Goal: Task Accomplishment & Management: Complete application form

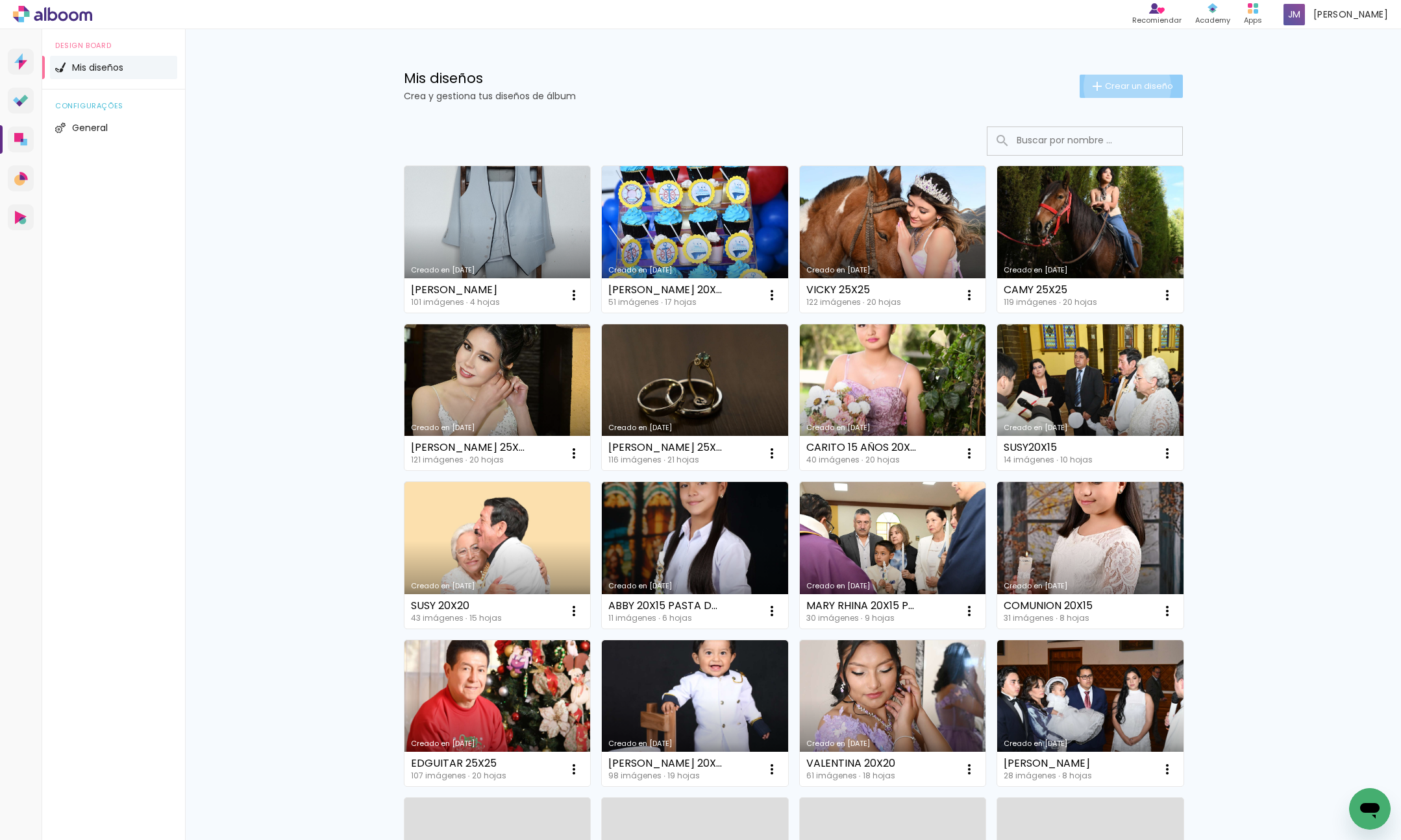
click at [1126, 87] on span "Crear un diseño" at bounding box center [1139, 85] width 68 height 9
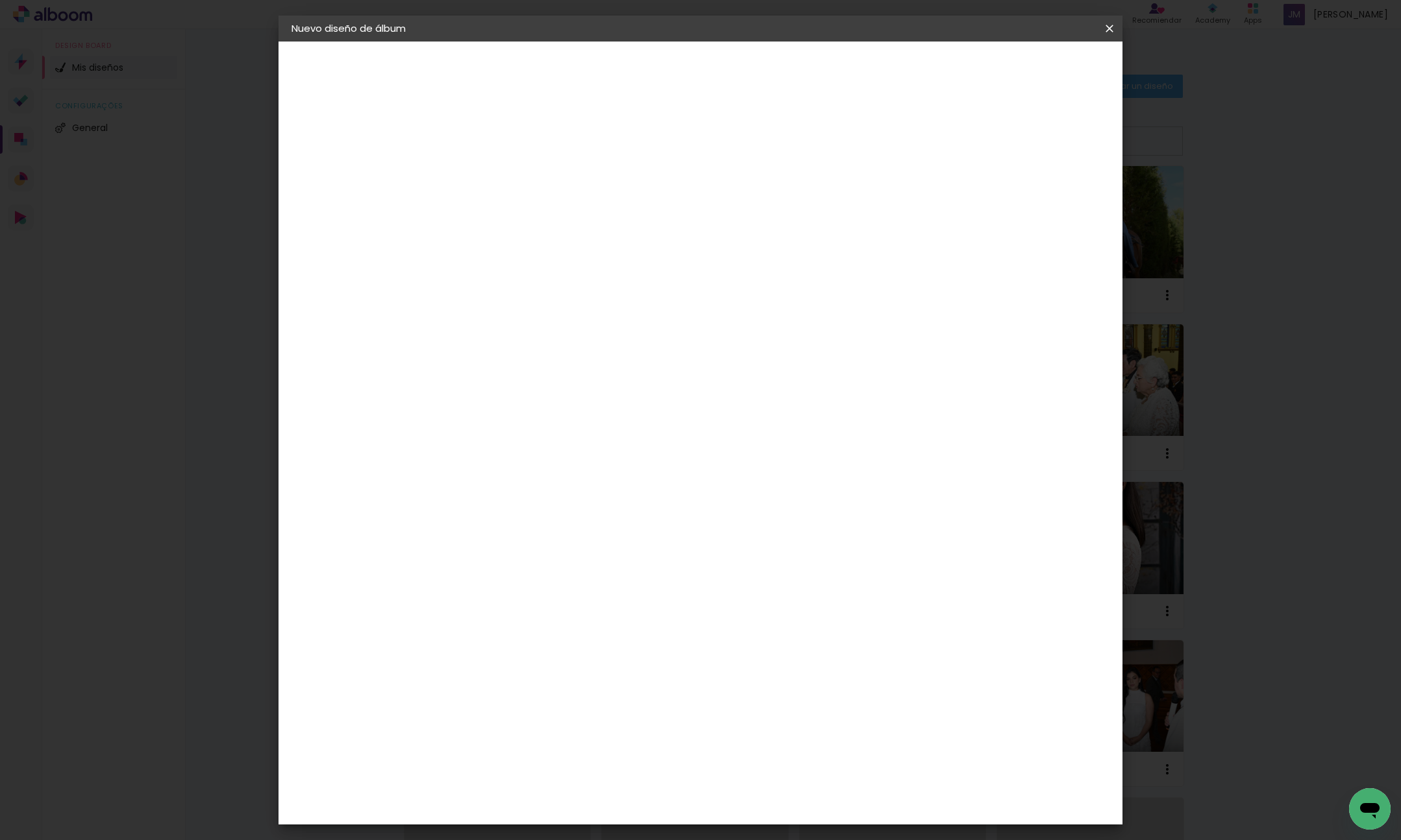
click at [503, 185] on div at bounding box center [503, 184] width 0 height 1
type input "Pablito"
type paper-input "Pablito"
